Goal: Task Accomplishment & Management: Use online tool/utility

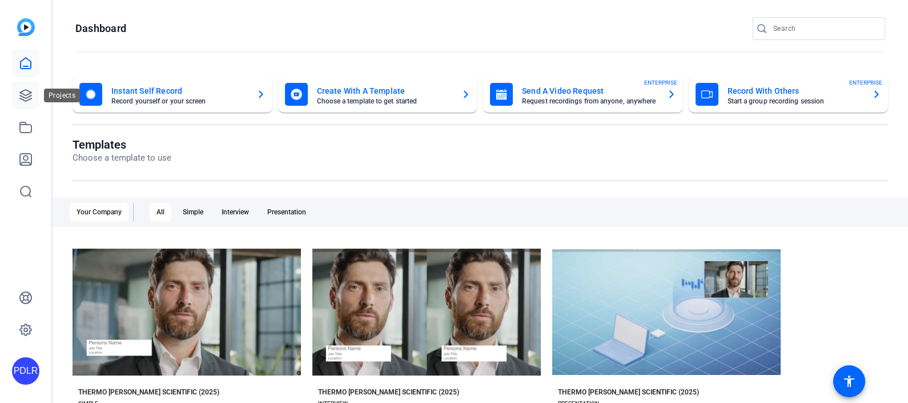
click at [26, 109] on link at bounding box center [25, 95] width 27 height 27
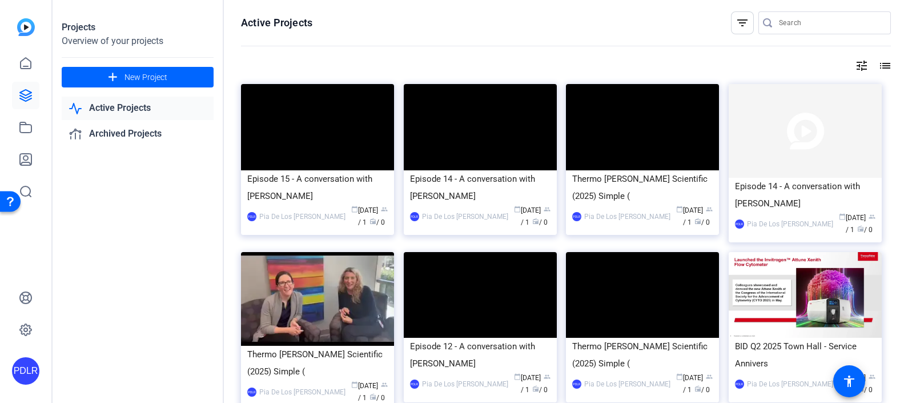
click at [315, 181] on div "Episode 15 - A conversation with [PERSON_NAME]" at bounding box center [317, 187] width 141 height 34
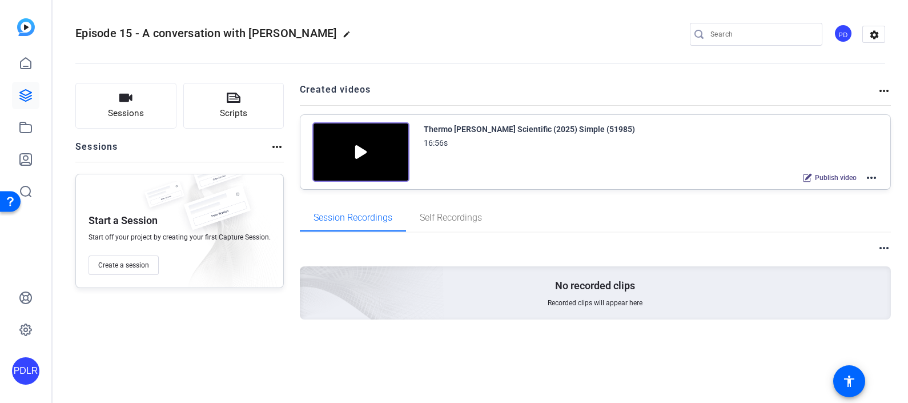
click at [880, 173] on div "Thermo [PERSON_NAME] Scientific (2025) Simple (51985) 16:56s Publish video more…" at bounding box center [595, 152] width 591 height 74
click at [871, 179] on mat-icon "more_horiz" at bounding box center [872, 178] width 14 height 14
click at [800, 191] on span "Edit in Creator" at bounding box center [830, 191] width 79 height 14
